Goal: Find specific page/section

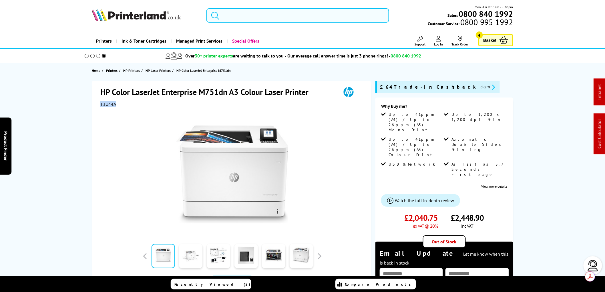
click at [230, 12] on input "search" at bounding box center [297, 15] width 183 height 14
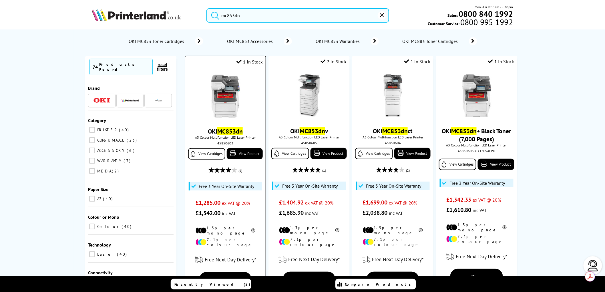
type input "mc853dn"
click at [223, 83] on img at bounding box center [225, 96] width 43 height 43
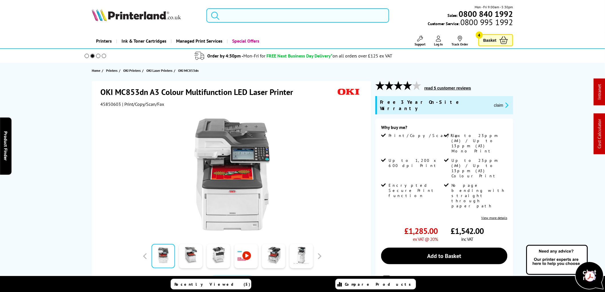
click at [258, 14] on input "search" at bounding box center [297, 15] width 183 height 14
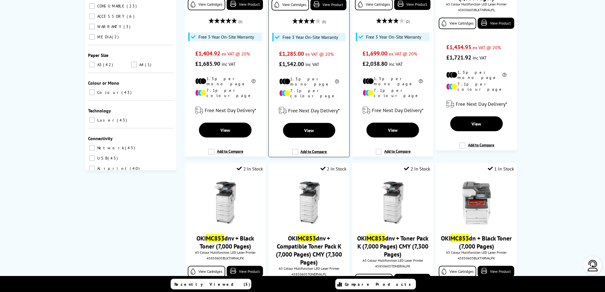
scroll to position [190, 0]
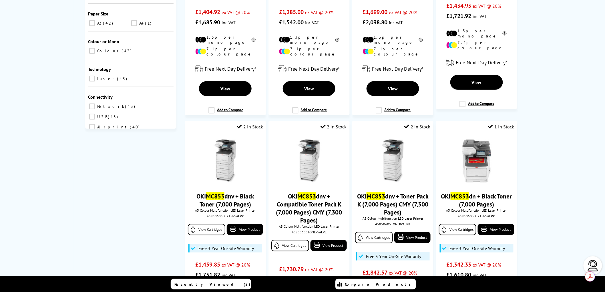
type input "mc853"
drag, startPoint x: 55, startPoint y: 116, endPoint x: 73, endPoint y: 98, distance: 25.5
